Goal: Task Accomplishment & Management: Manage account settings

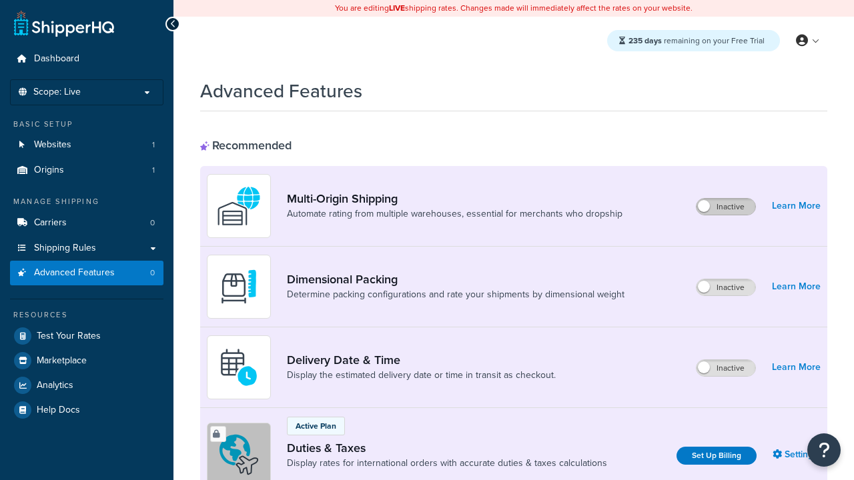
click at [726, 207] on label "Inactive" at bounding box center [725, 207] width 59 height 16
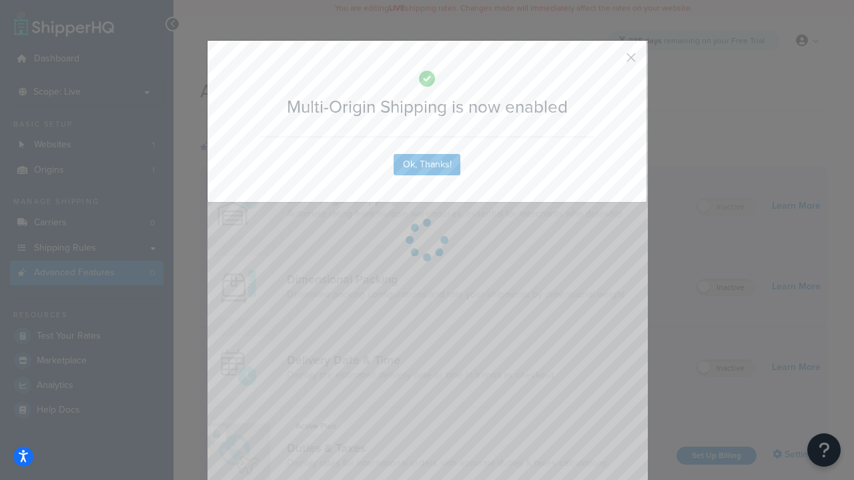
click at [611, 61] on button "button" at bounding box center [611, 62] width 3 height 3
click at [726, 368] on label "Inactive" at bounding box center [725, 368] width 59 height 16
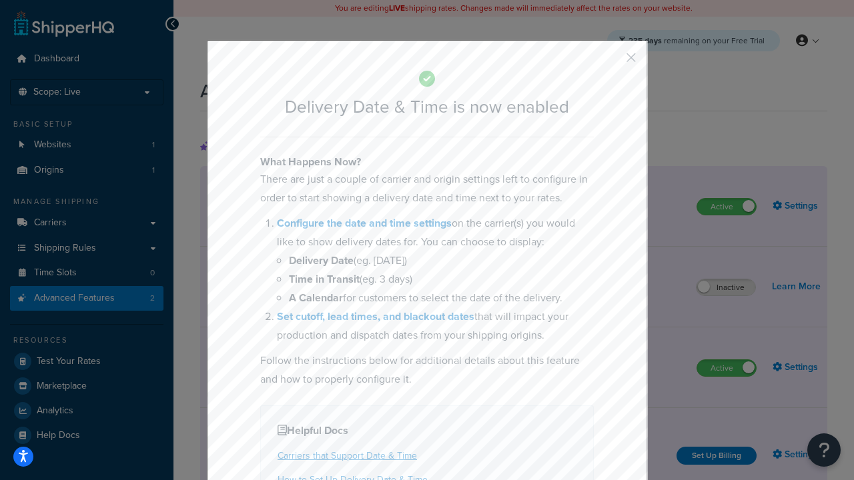
click at [611, 61] on button "button" at bounding box center [611, 62] width 3 height 3
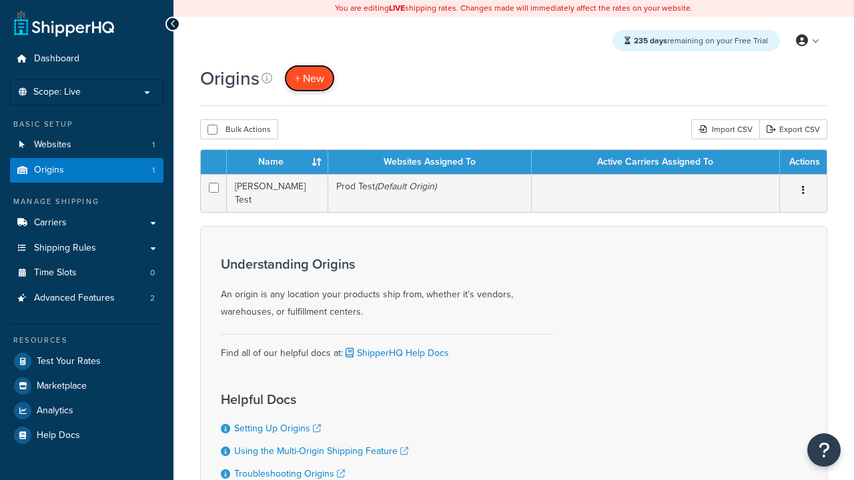
click at [310, 78] on span "+ New" at bounding box center [309, 78] width 29 height 15
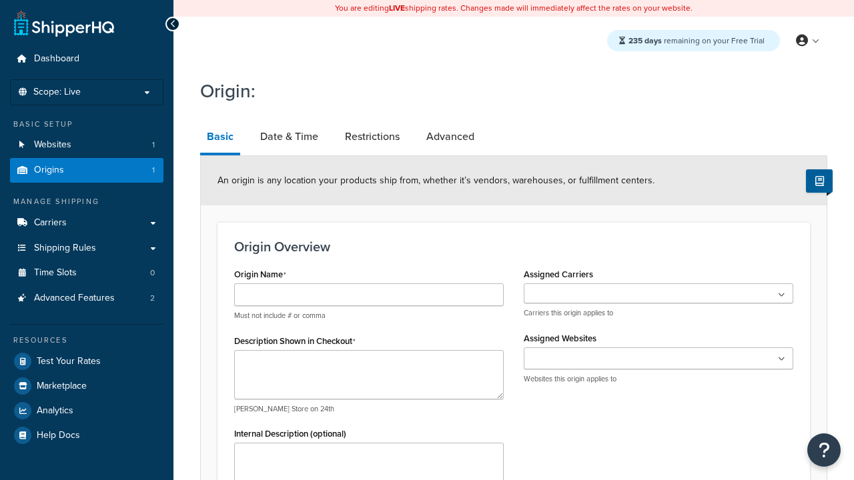
click at [220, 139] on link "Basic" at bounding box center [220, 138] width 40 height 35
click at [289, 137] on link "Date & Time" at bounding box center [288, 137] width 71 height 32
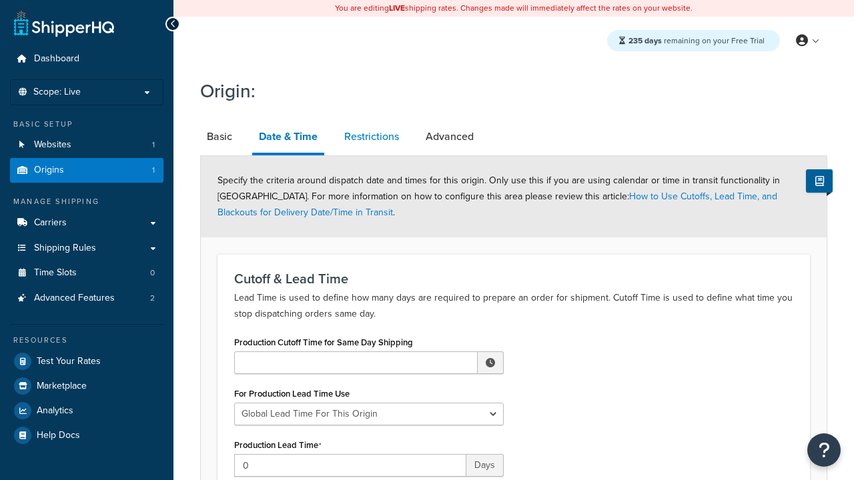
click at [372, 137] on link "Restrictions" at bounding box center [372, 137] width 68 height 32
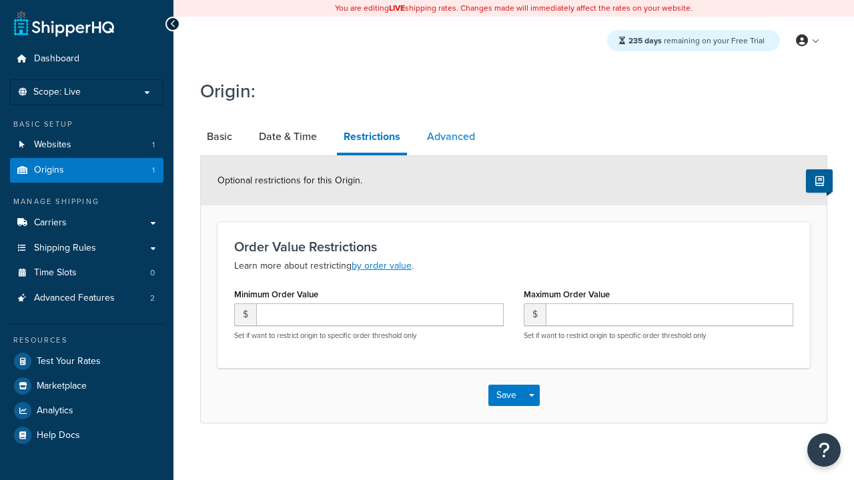
click at [451, 137] on link "Advanced" at bounding box center [450, 137] width 61 height 32
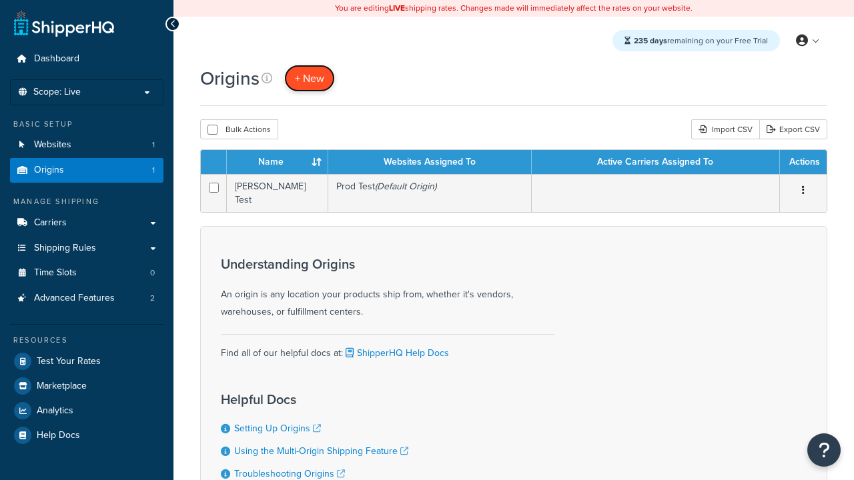
click at [310, 78] on span "+ New" at bounding box center [309, 78] width 29 height 15
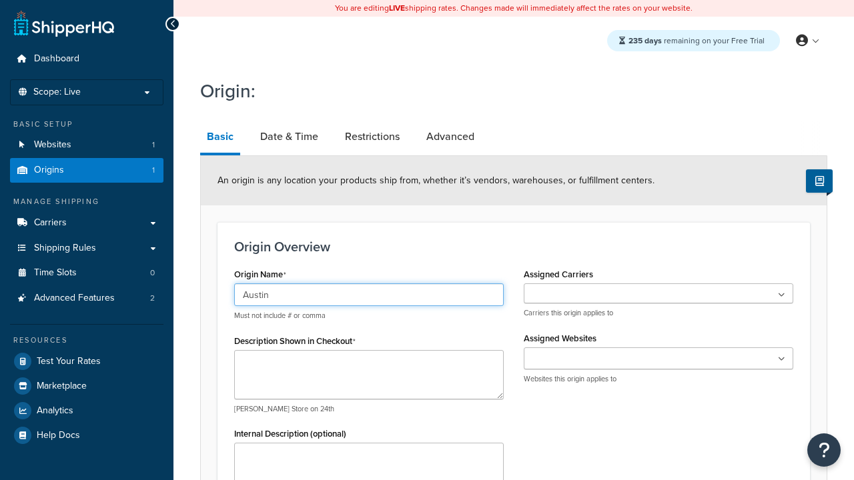
type input "Austin"
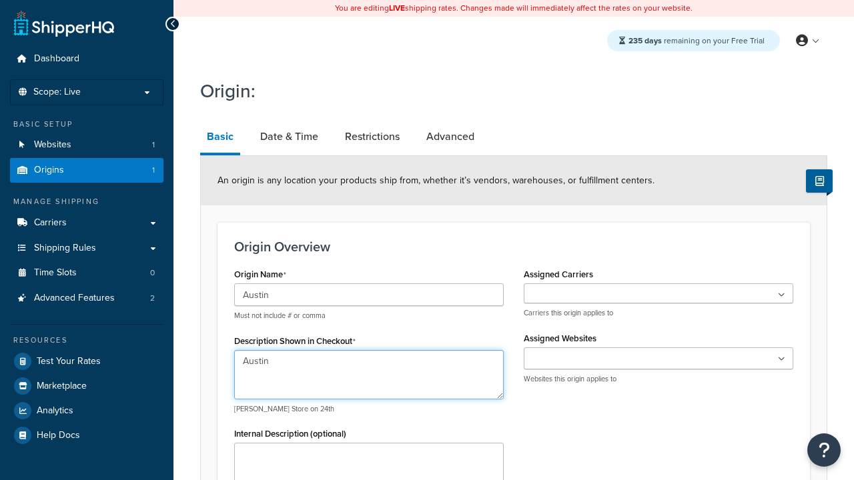
type textarea "Austin"
type input "Test Street"
type input "Austin"
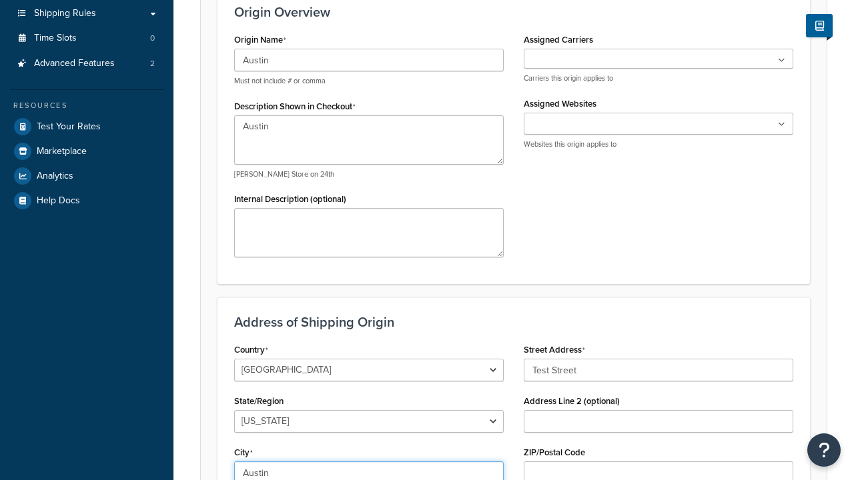
select select "43"
type input "Austin"
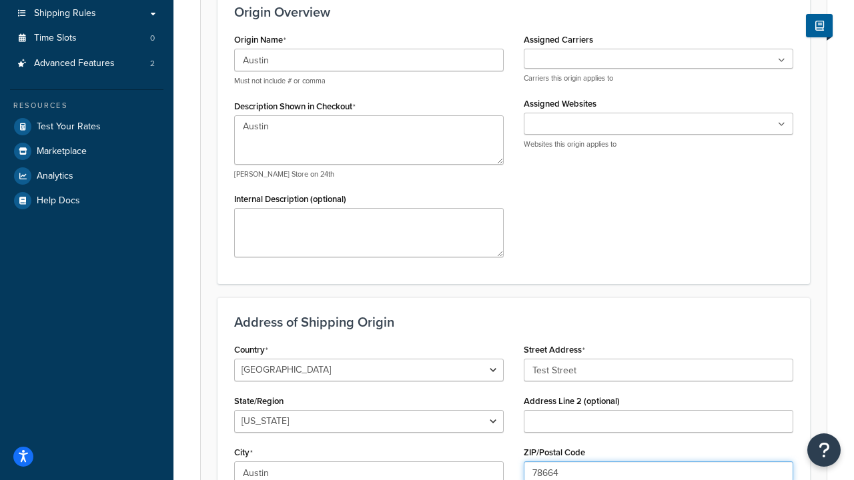
type input "78664"
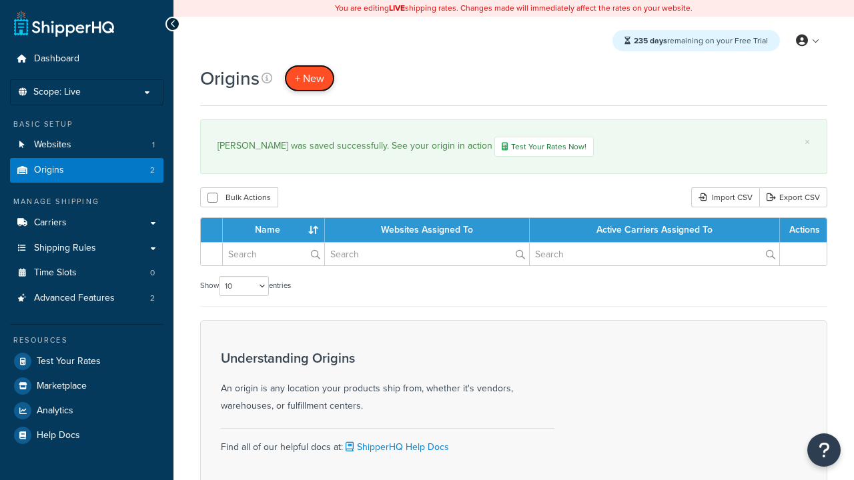
click at [310, 78] on span "+ New" at bounding box center [309, 78] width 29 height 15
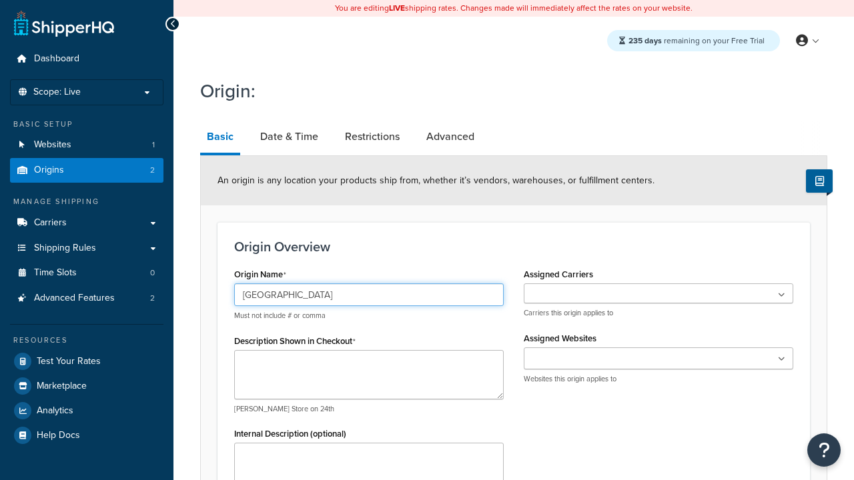
type input "[GEOGRAPHIC_DATA]"
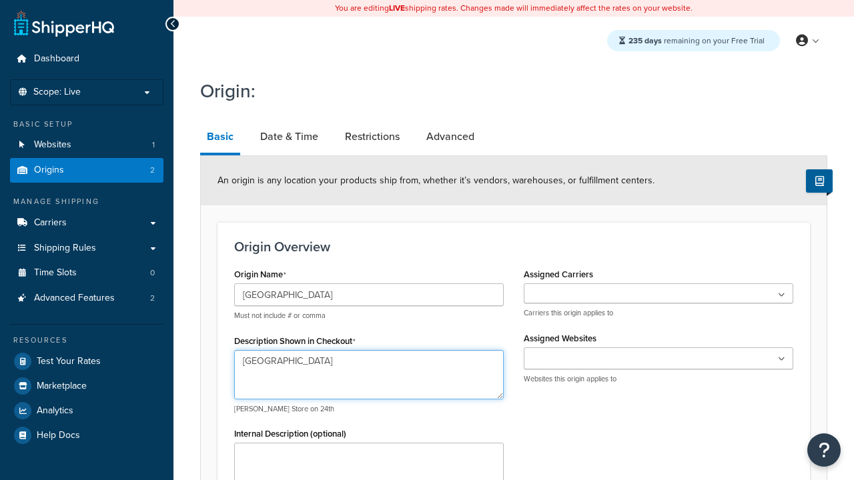
type textarea "[GEOGRAPHIC_DATA]"
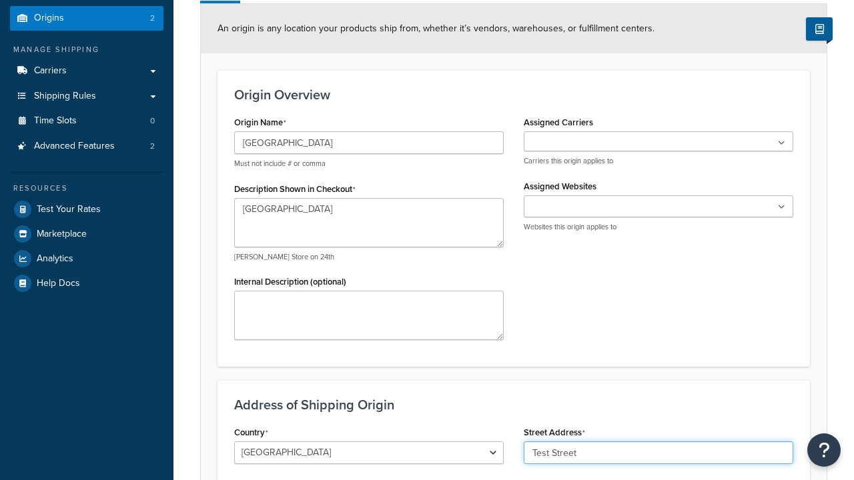
type input "Test Street"
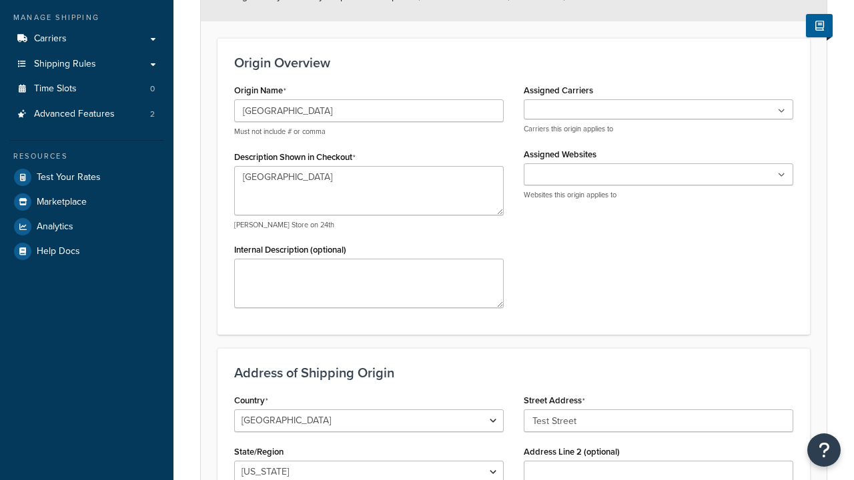
type input "Austin"
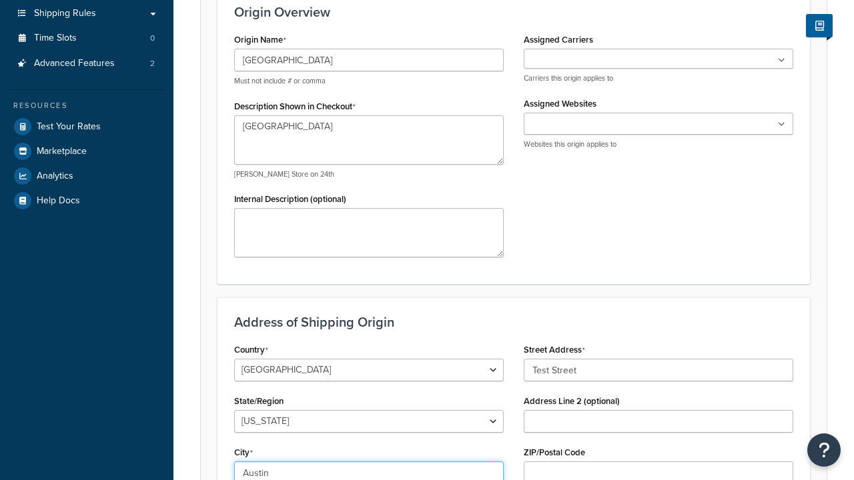
select select "43"
type input "Austin"
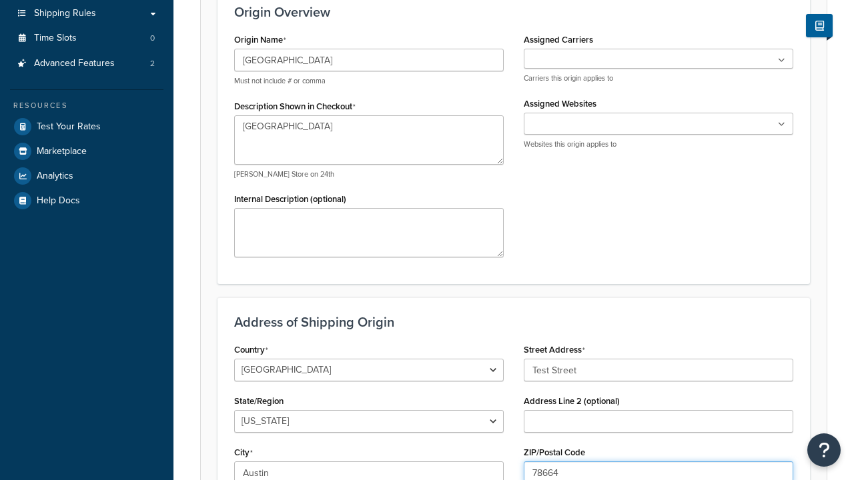
type input "78664"
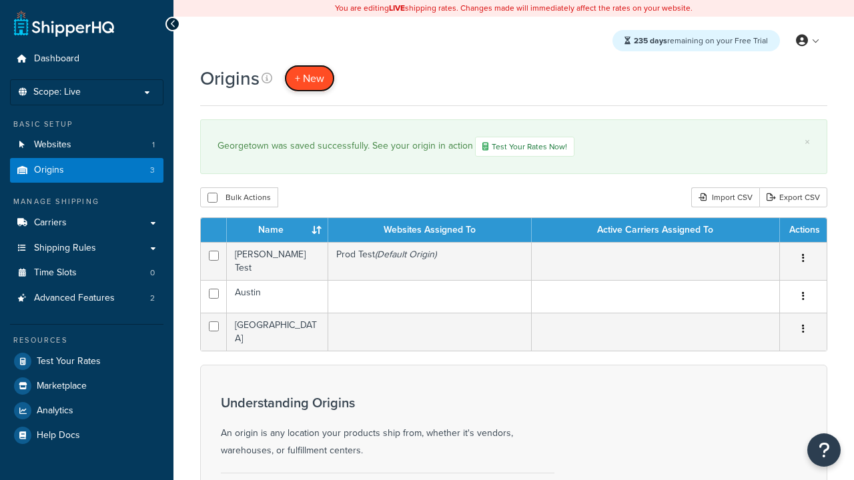
click at [310, 78] on span "+ New" at bounding box center [309, 78] width 29 height 15
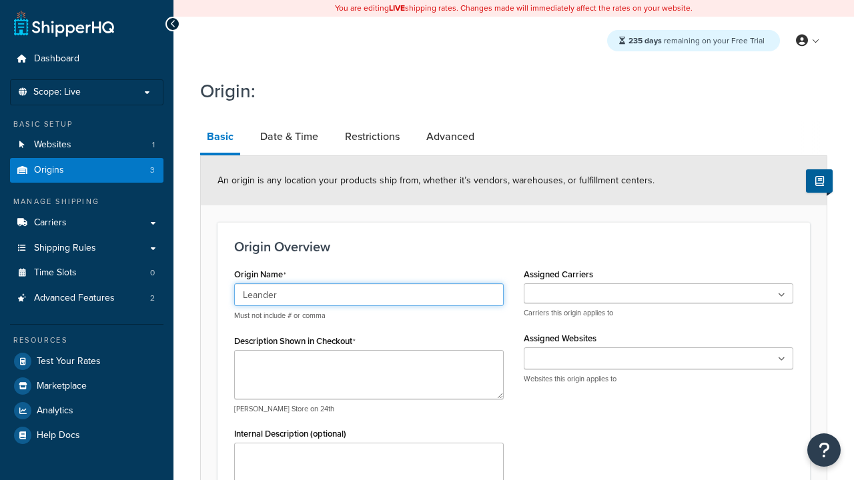
type input "Leander"
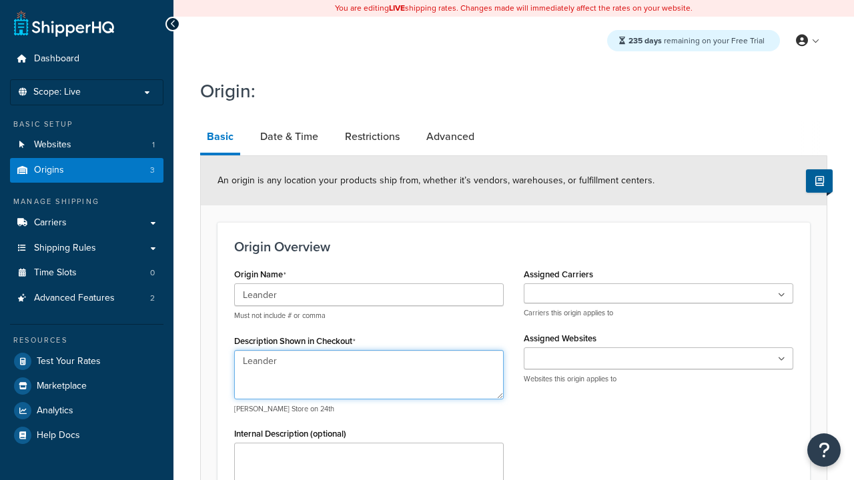
type textarea "Leander"
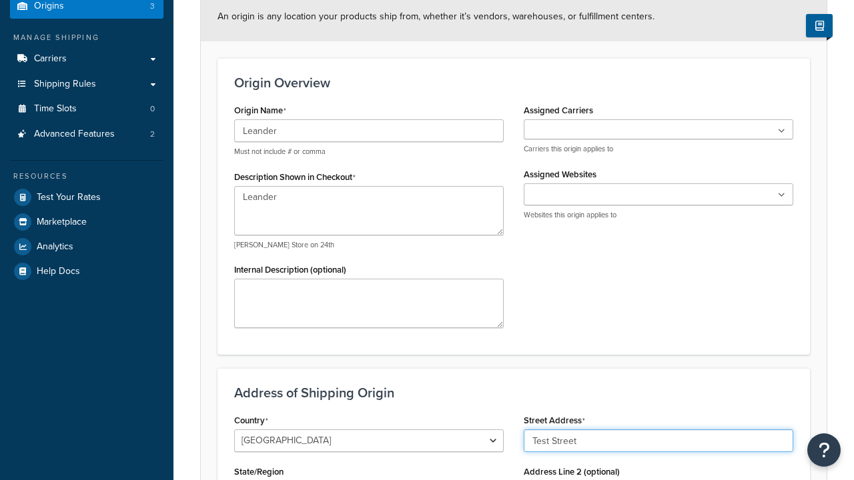
type input "Test Street"
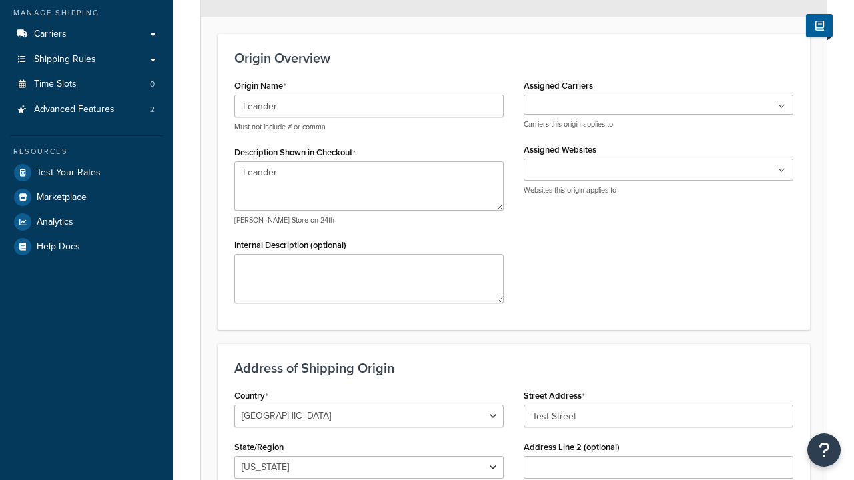
type input "Austin"
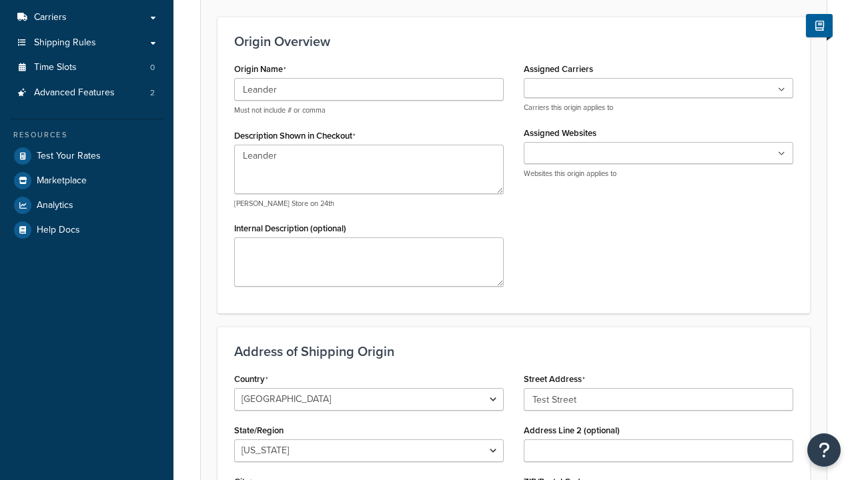
scroll to position [0, 0]
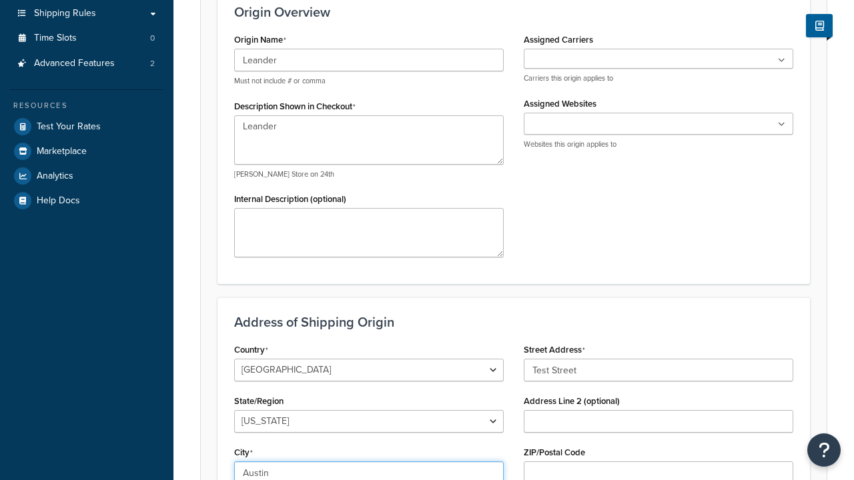
select select "43"
type input "Austin"
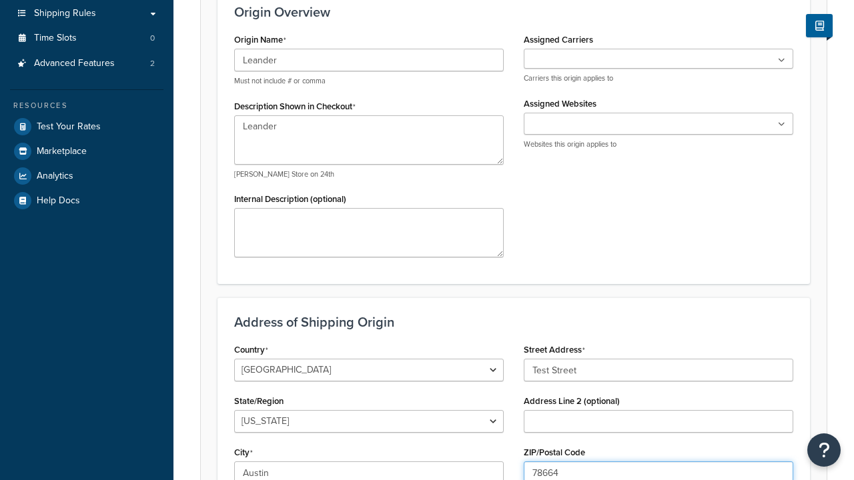
type input "78664"
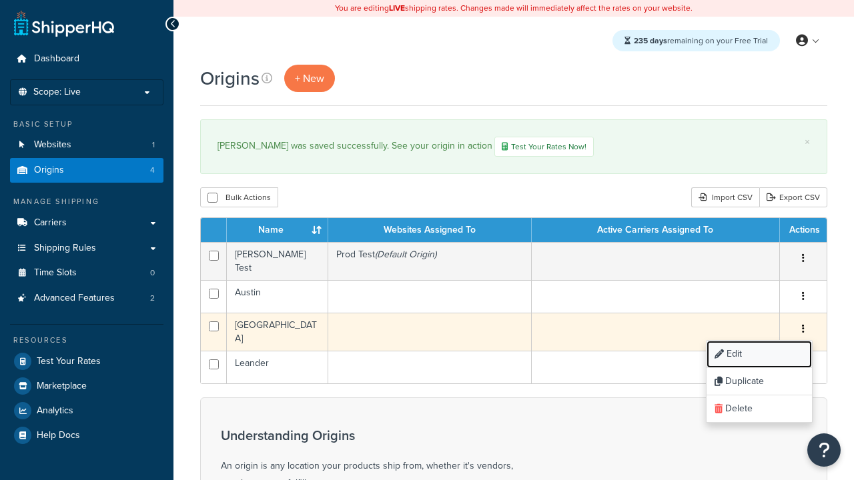
click at [758, 350] on link "Edit" at bounding box center [758, 354] width 105 height 27
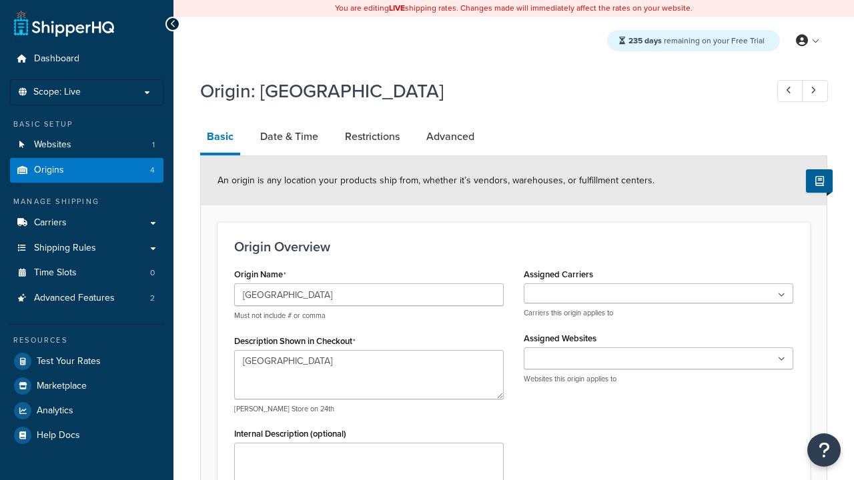
select select "43"
type input "Georgetown Warehouse"
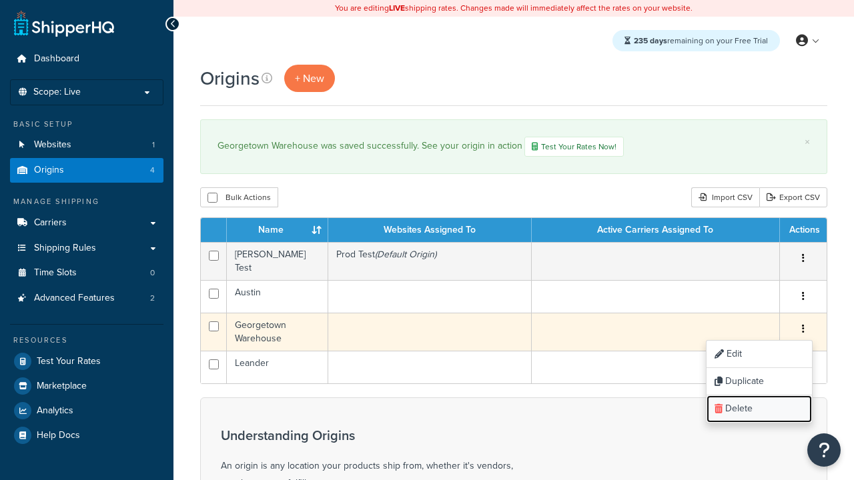
click at [758, 405] on link "Delete" at bounding box center [758, 409] width 105 height 27
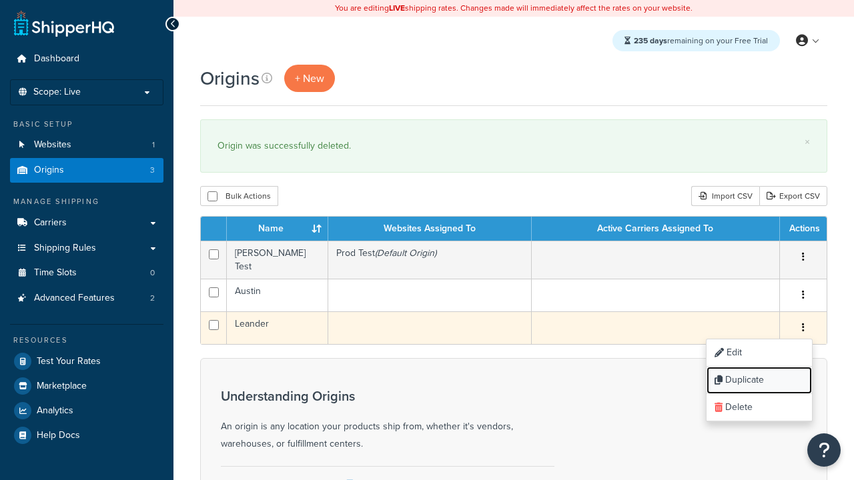
click at [758, 376] on link "Duplicate" at bounding box center [758, 380] width 105 height 27
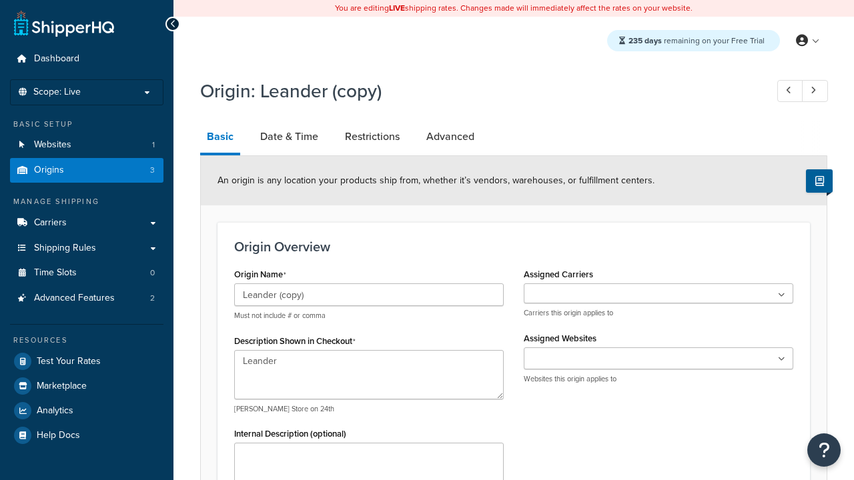
select select "43"
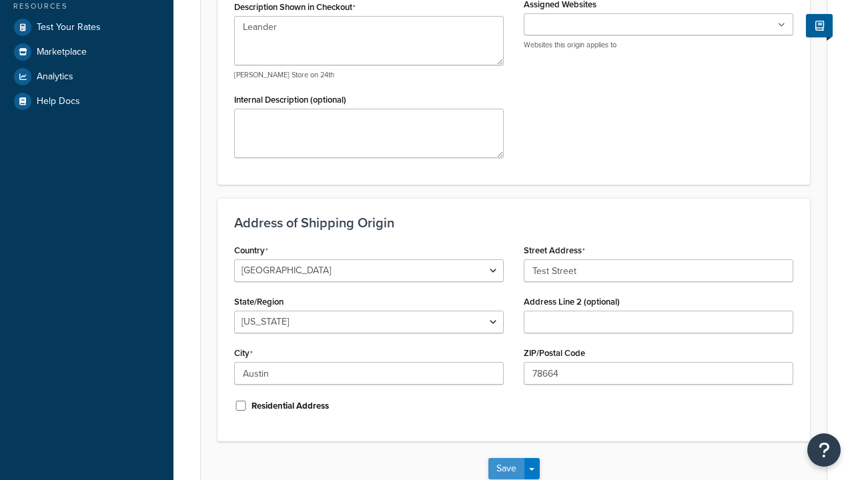
click at [506, 470] on button "Save" at bounding box center [506, 468] width 36 height 21
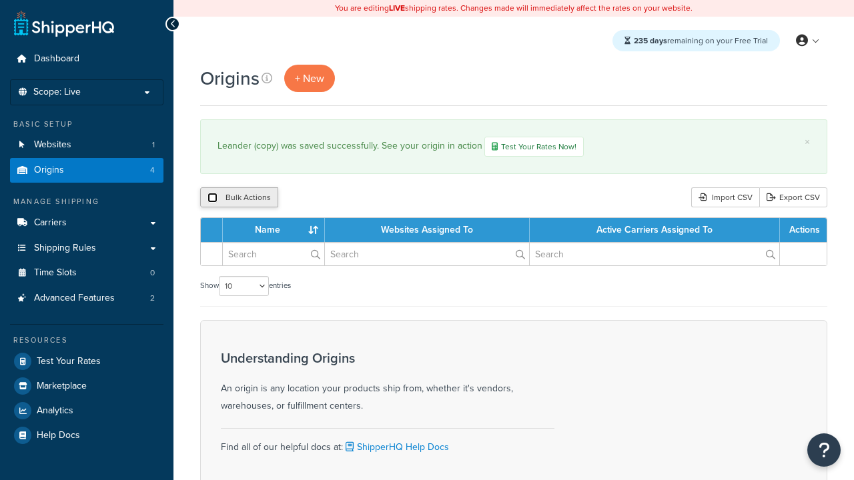
click at [212, 199] on input "checkbox" at bounding box center [212, 198] width 10 height 10
checkbox input "true"
